Goal: Task Accomplishment & Management: Manage account settings

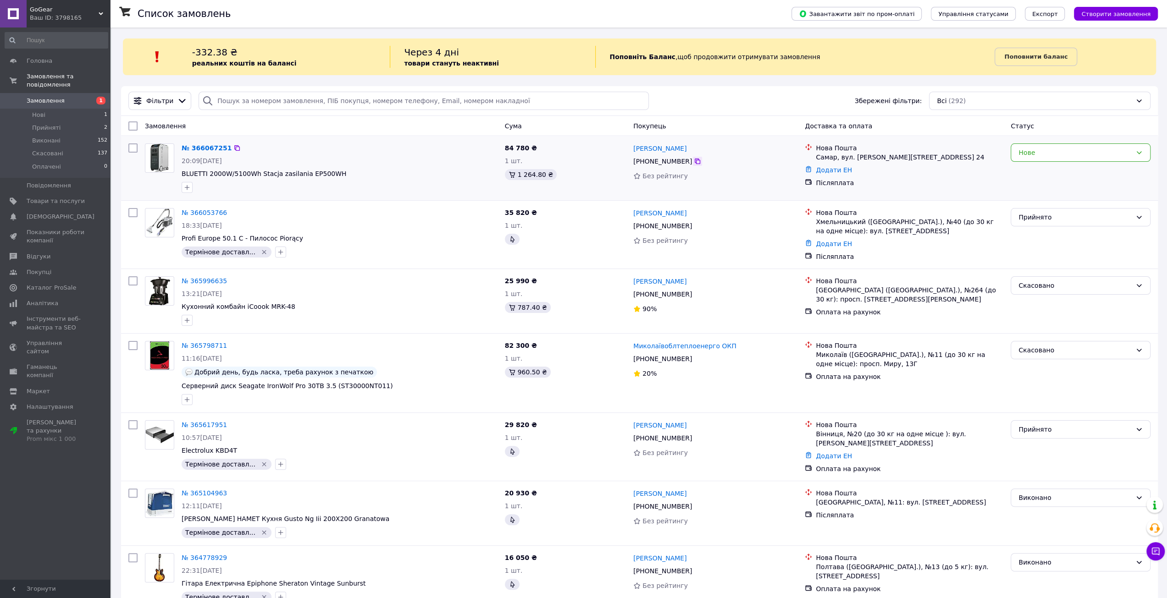
click at [694, 164] on icon at bounding box center [697, 161] width 7 height 7
drag, startPoint x: 320, startPoint y: 172, endPoint x: 182, endPoint y: 172, distance: 138.9
click at [182, 172] on span "BLUETTI 2000W/5100Wh Stacja zasilania EP500WH" at bounding box center [340, 173] width 316 height 9
copy span "BLUETTI 2000W/5100Wh Stacja zasilania EP500WH"
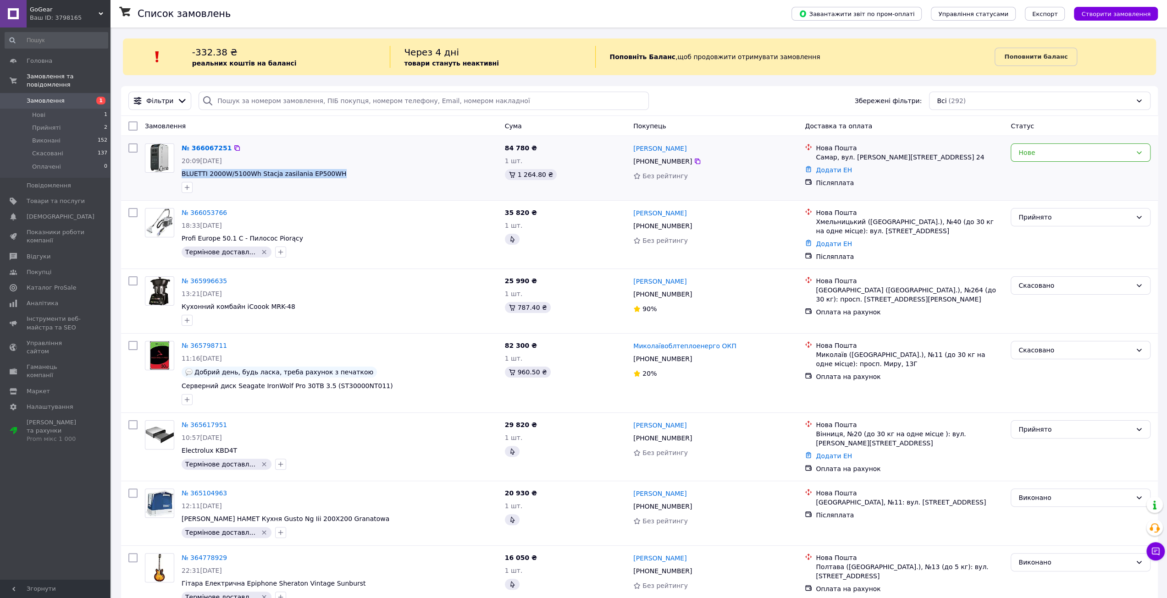
copy span "BLUETTI 2000W/5100Wh Stacja zasilania EP500WH"
click at [211, 147] on link "№ 366067251" at bounding box center [207, 147] width 50 height 7
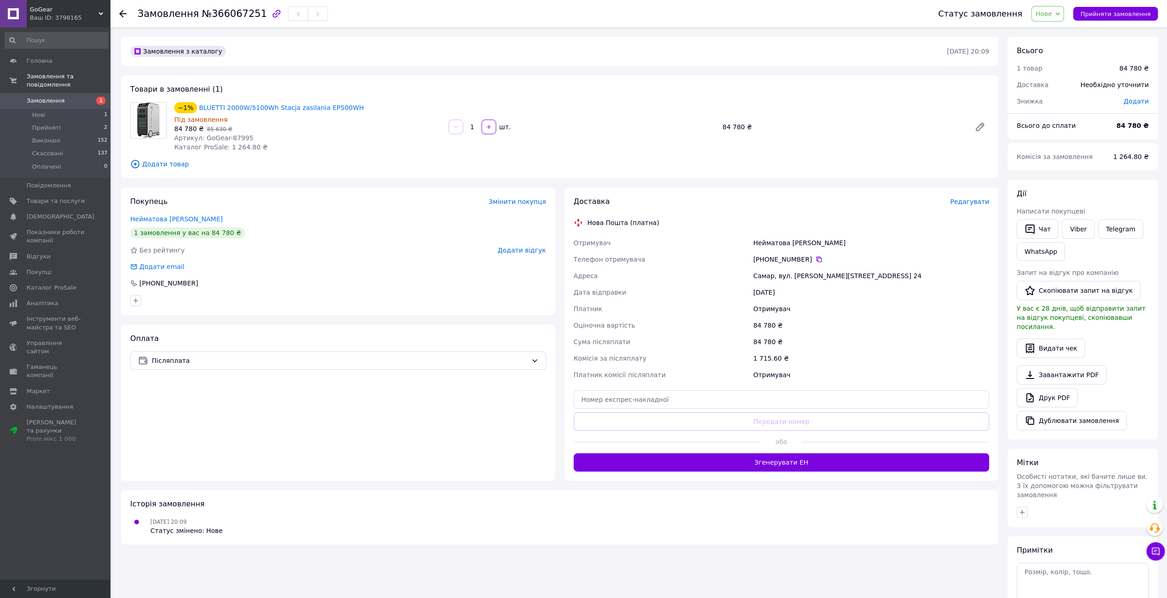
click at [523, 253] on span "Додати відгук" at bounding box center [521, 250] width 48 height 7
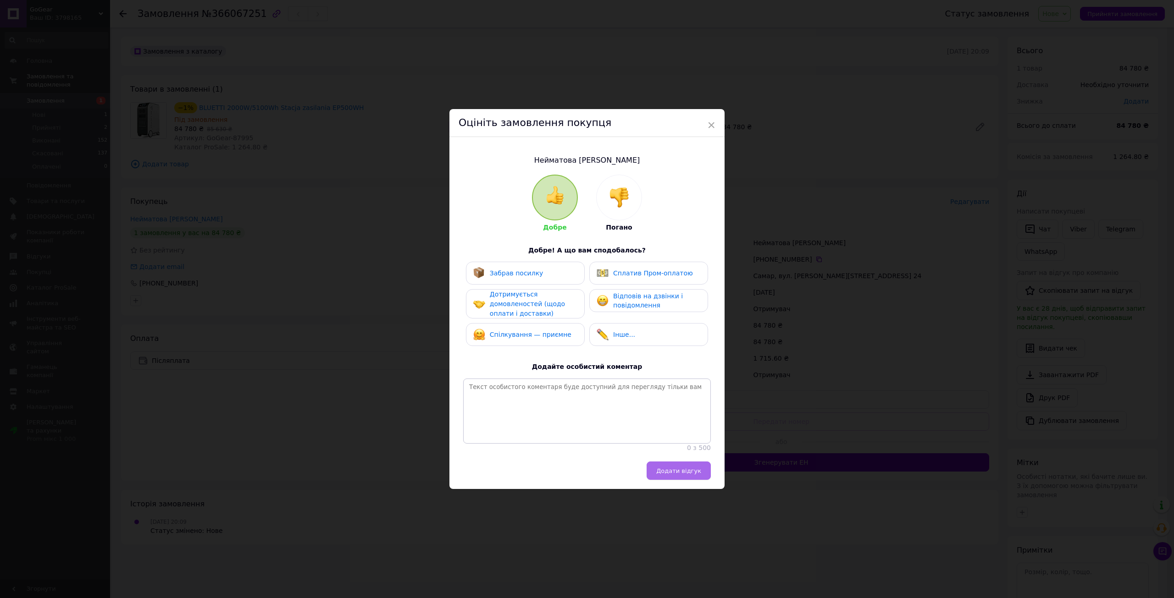
click at [680, 474] on span "Додати відгук" at bounding box center [678, 471] width 45 height 7
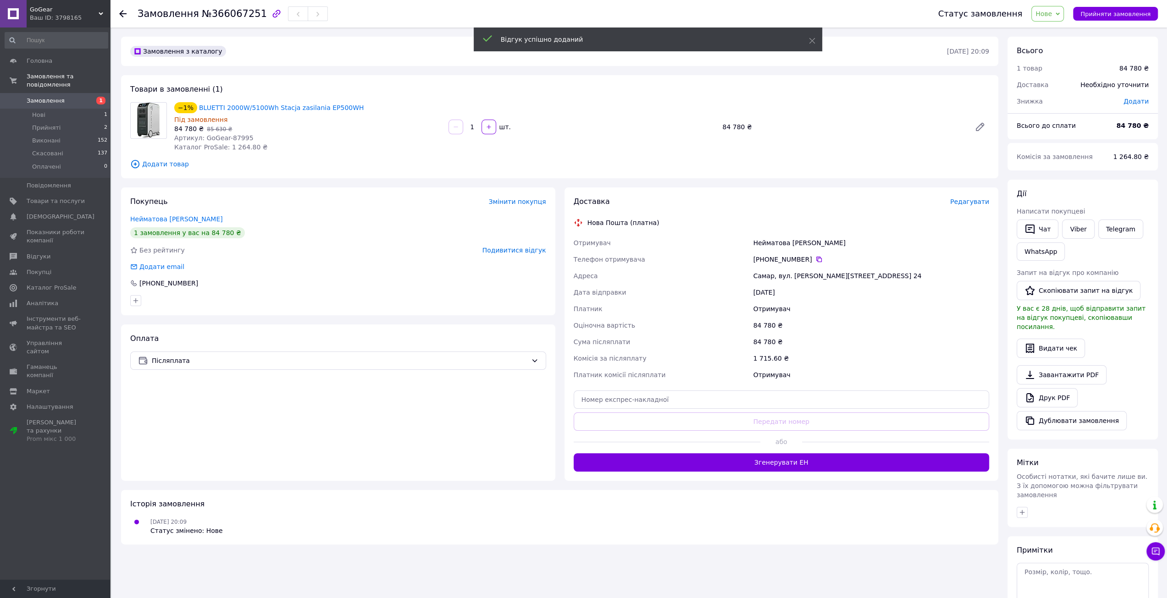
click at [617, 143] on div "−1% BLUETTI 2000W/5100Wh Stacja zasilania EP500WH Під замовлення 84 780 ₴   85 …" at bounding box center [582, 126] width 822 height 53
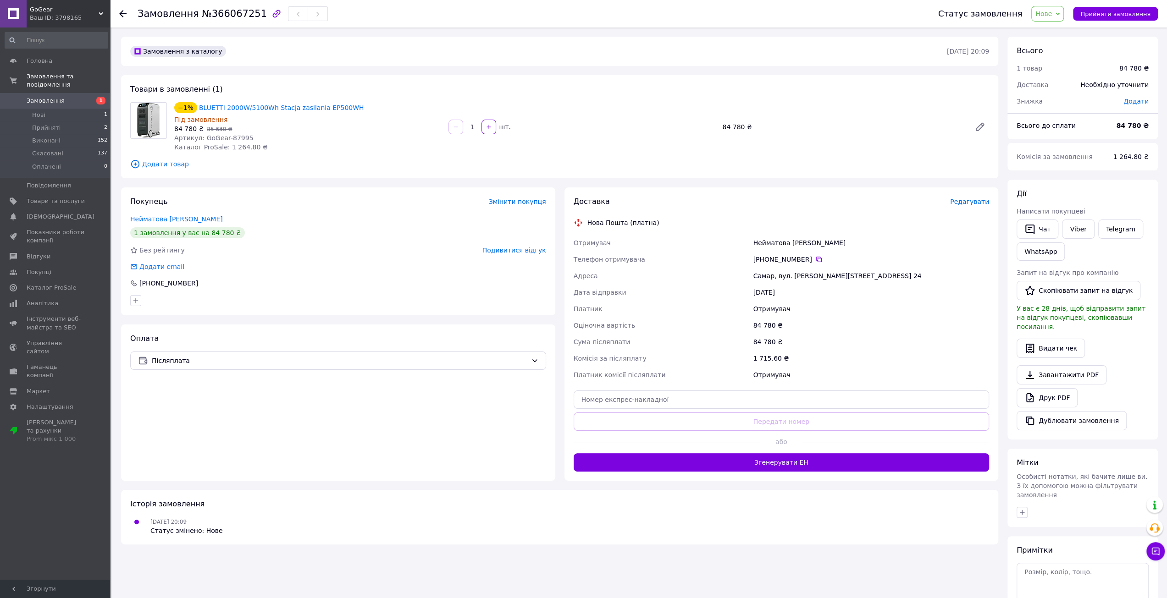
click at [50, 97] on span "Замовлення" at bounding box center [46, 101] width 38 height 8
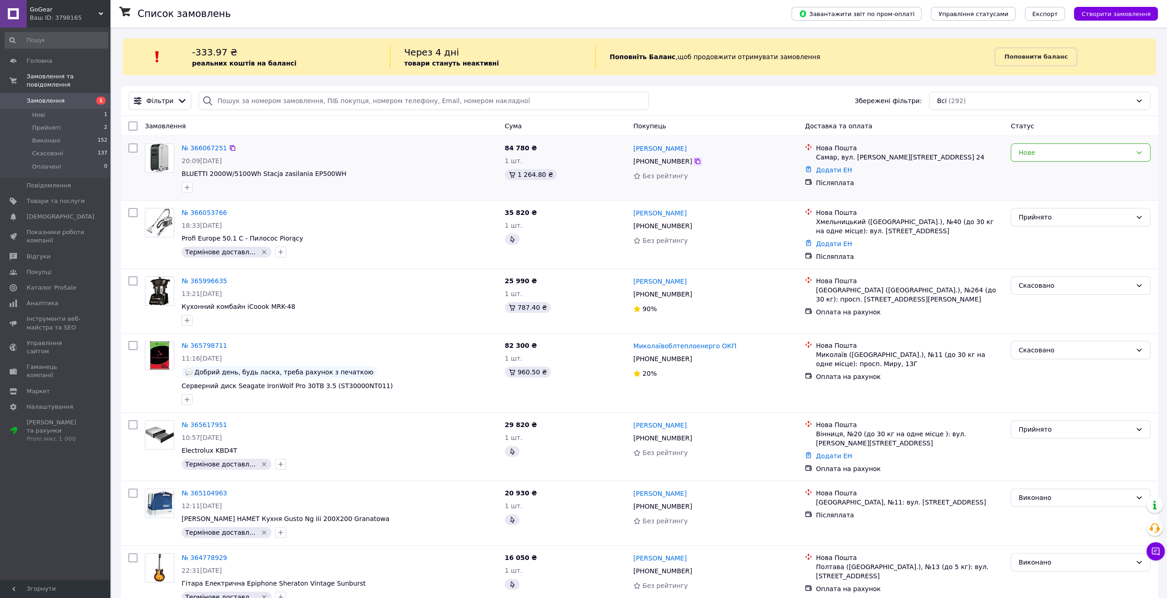
click at [694, 160] on icon at bounding box center [697, 161] width 7 height 7
